Goal: Task Accomplishment & Management: Use online tool/utility

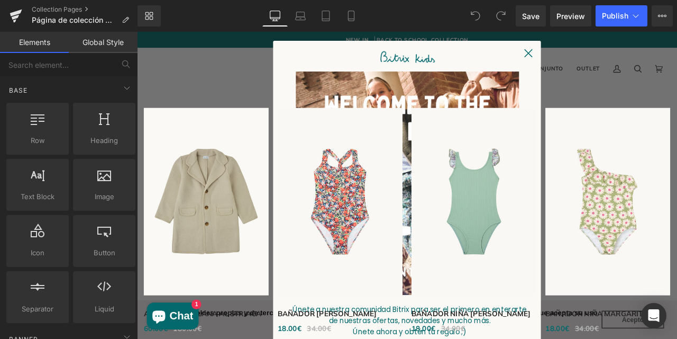
click at [602, 57] on circle "Close dialog" at bounding box center [601, 57] width 20 height 20
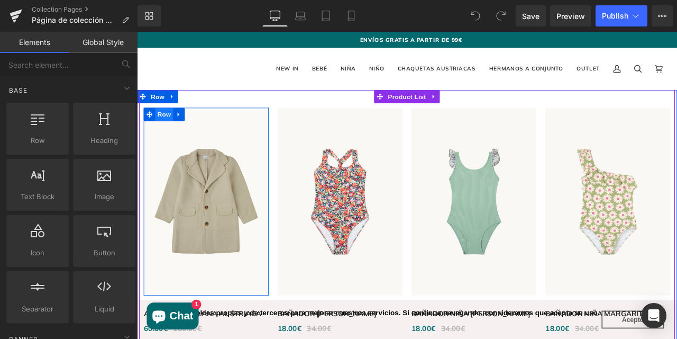
click at [171, 131] on span "Row" at bounding box center [169, 130] width 21 height 16
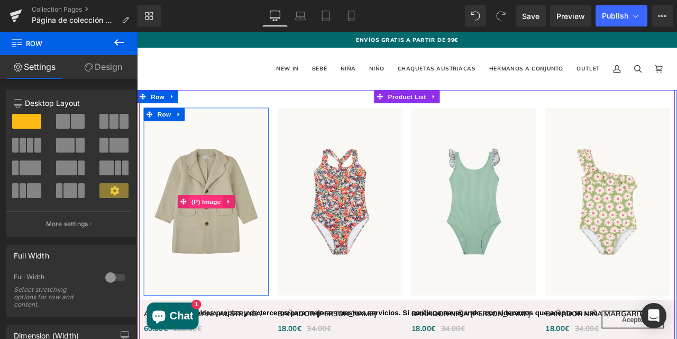
click at [221, 234] on span "(P) Image" at bounding box center [219, 233] width 40 height 16
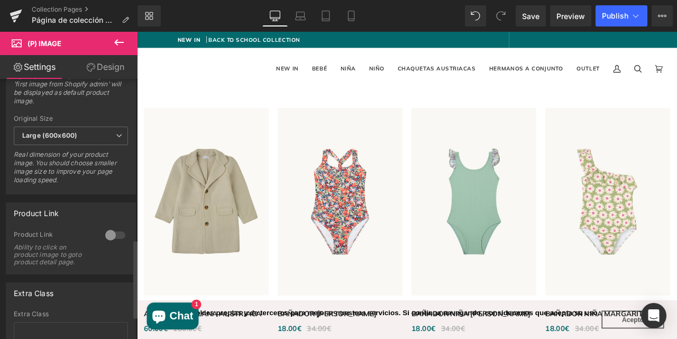
scroll to position [538, 0]
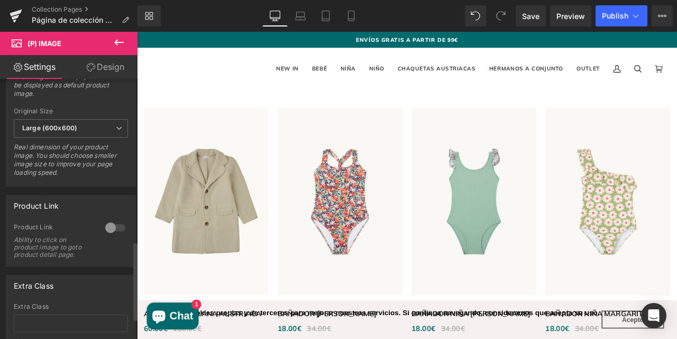
click at [108, 225] on div at bounding box center [115, 227] width 25 height 17
click at [613, 19] on span "Publish" at bounding box center [615, 16] width 26 height 8
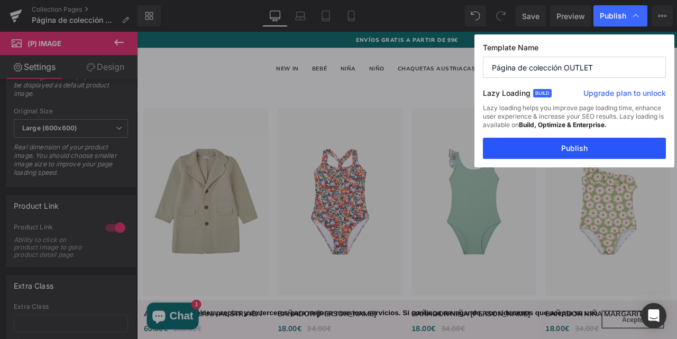
click at [567, 147] on button "Publish" at bounding box center [574, 148] width 183 height 21
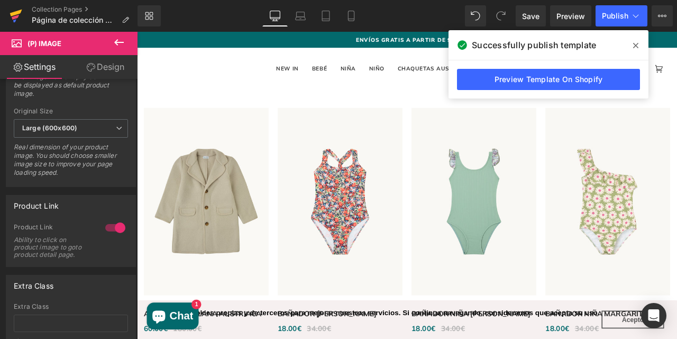
click at [14, 8] on icon at bounding box center [16, 16] width 13 height 26
